Goal: Task Accomplishment & Management: Manage account settings

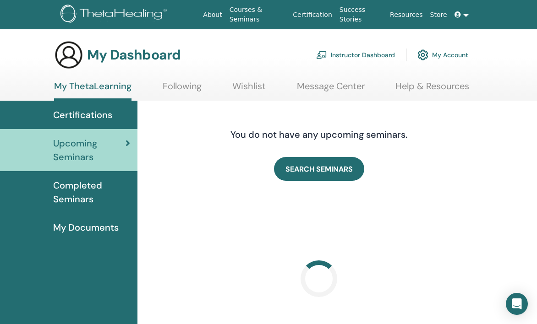
click at [373, 54] on link "Instructor Dashboard" at bounding box center [355, 55] width 79 height 20
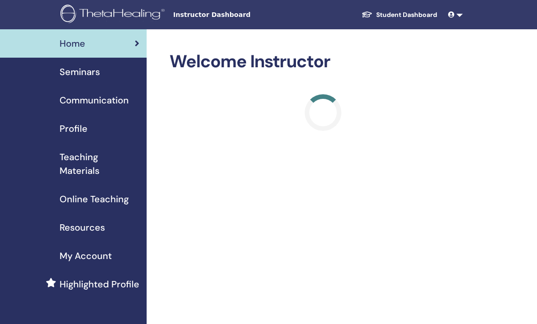
click at [81, 66] on span "Seminars" at bounding box center [80, 72] width 40 height 14
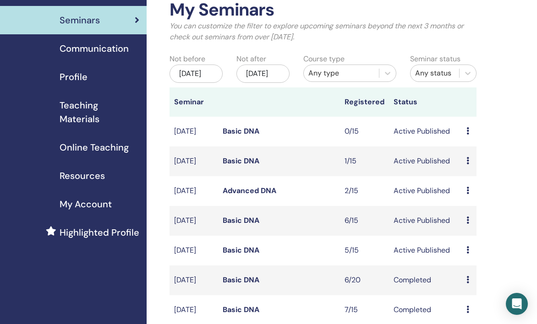
scroll to position [52, 0]
click at [230, 225] on link "Basic DNA" at bounding box center [241, 221] width 37 height 10
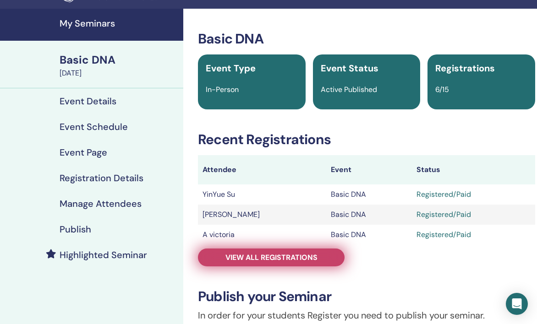
scroll to position [22, 0]
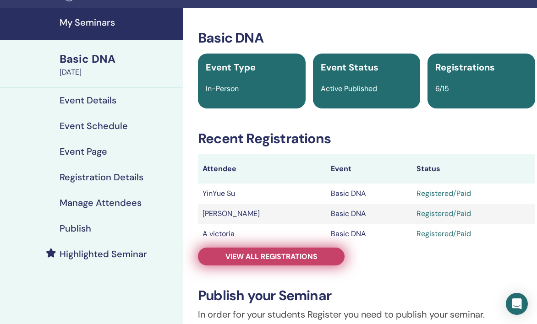
click at [297, 255] on span "View all registrations" at bounding box center [271, 257] width 92 height 10
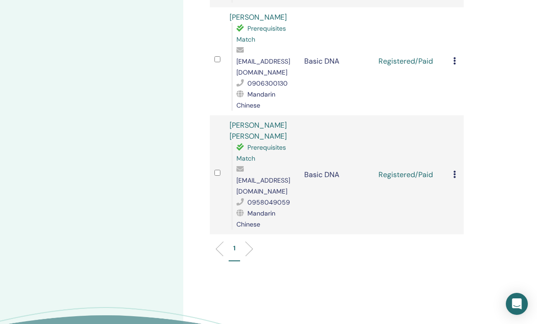
scroll to position [773, 0]
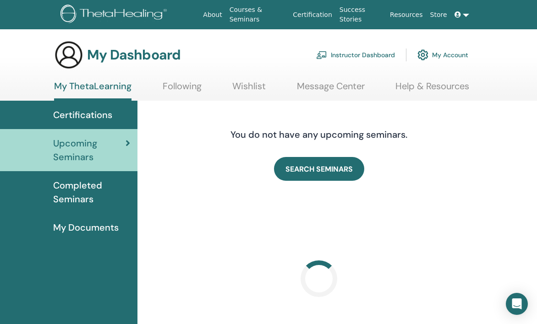
click at [351, 51] on link "Instructor Dashboard" at bounding box center [355, 55] width 79 height 20
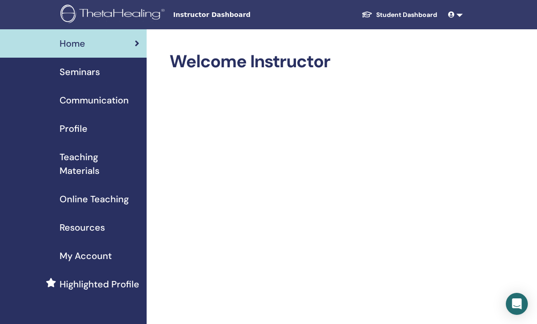
click at [110, 71] on div "Seminars" at bounding box center [73, 72] width 132 height 14
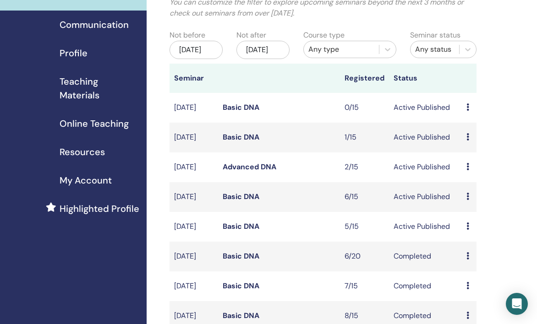
scroll to position [79, 0]
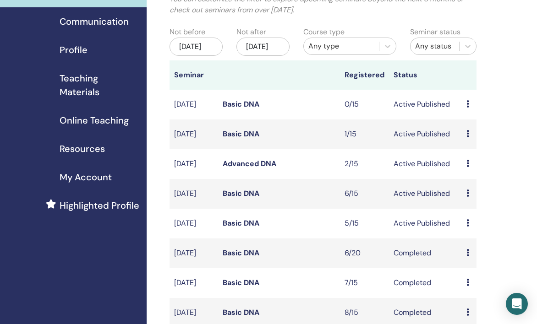
click at [238, 228] on link "Basic DNA" at bounding box center [241, 223] width 37 height 10
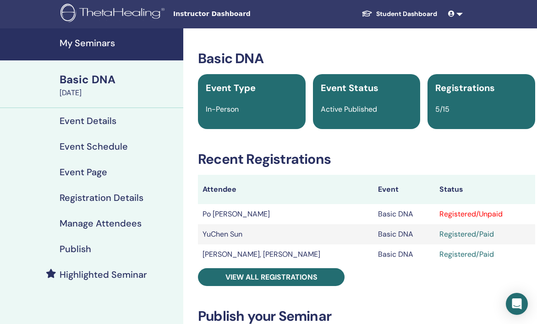
scroll to position [2, 0]
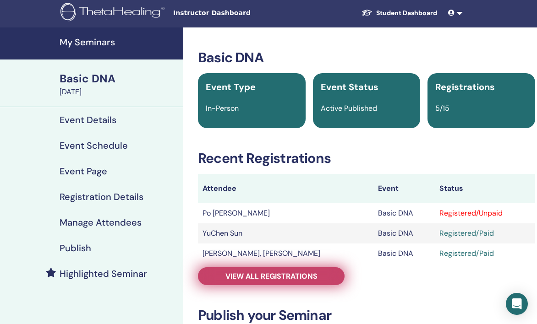
click at [282, 283] on link "View all registrations" at bounding box center [271, 276] width 147 height 18
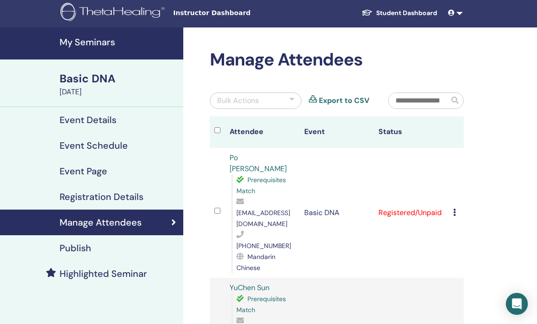
click at [454, 194] on td "Cancel Registration Do not auto-certify Mark as Paid Mark as Unpaid Mark as Abs…" at bounding box center [455, 213] width 15 height 130
click at [455, 209] on icon at bounding box center [454, 212] width 3 height 7
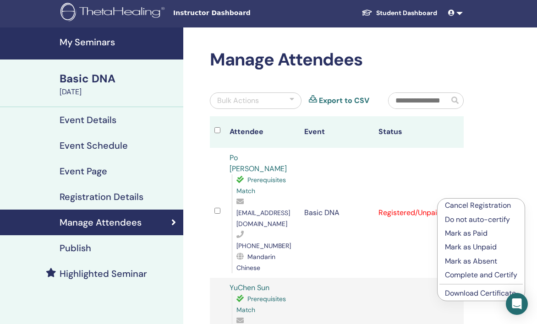
click at [451, 228] on p "Mark as Paid" at bounding box center [481, 233] width 72 height 11
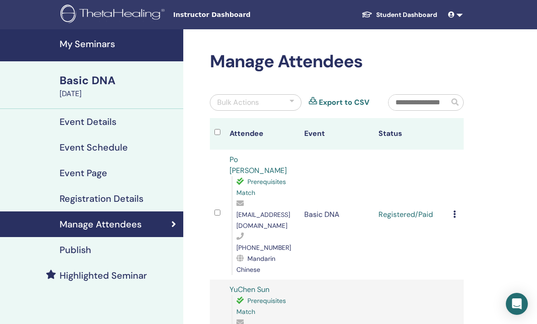
click at [98, 44] on h4 "My Seminars" at bounding box center [119, 43] width 118 height 11
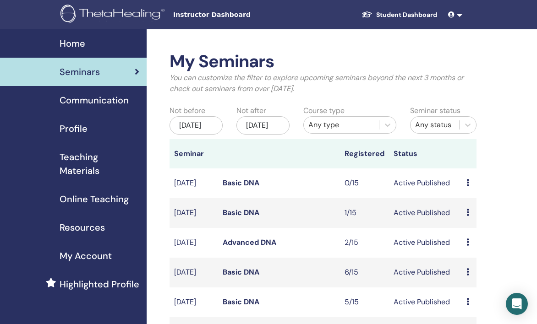
click at [245, 277] on link "Basic DNA" at bounding box center [241, 272] width 37 height 10
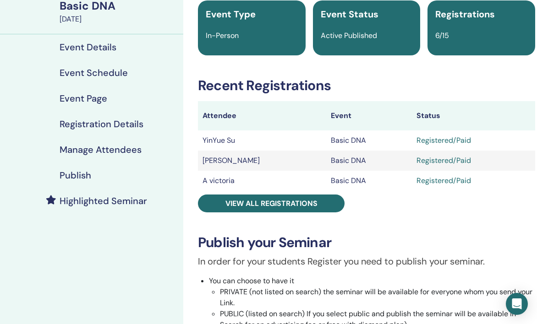
scroll to position [78, 0]
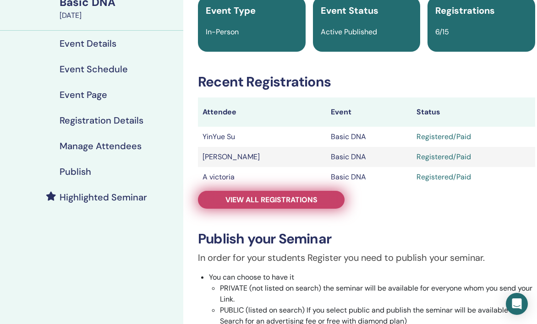
click at [279, 194] on link "View all registrations" at bounding box center [271, 200] width 147 height 18
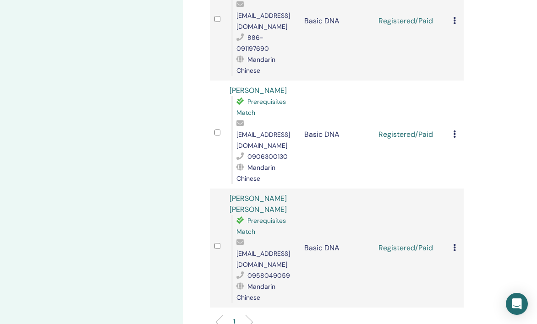
scroll to position [475, 0]
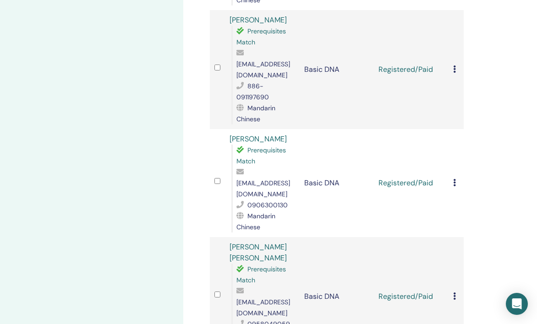
click at [221, 237] on td at bounding box center [217, 296] width 15 height 119
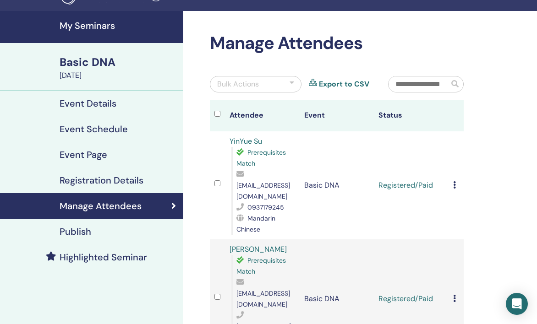
scroll to position [0, 0]
